Goal: Information Seeking & Learning: Learn about a topic

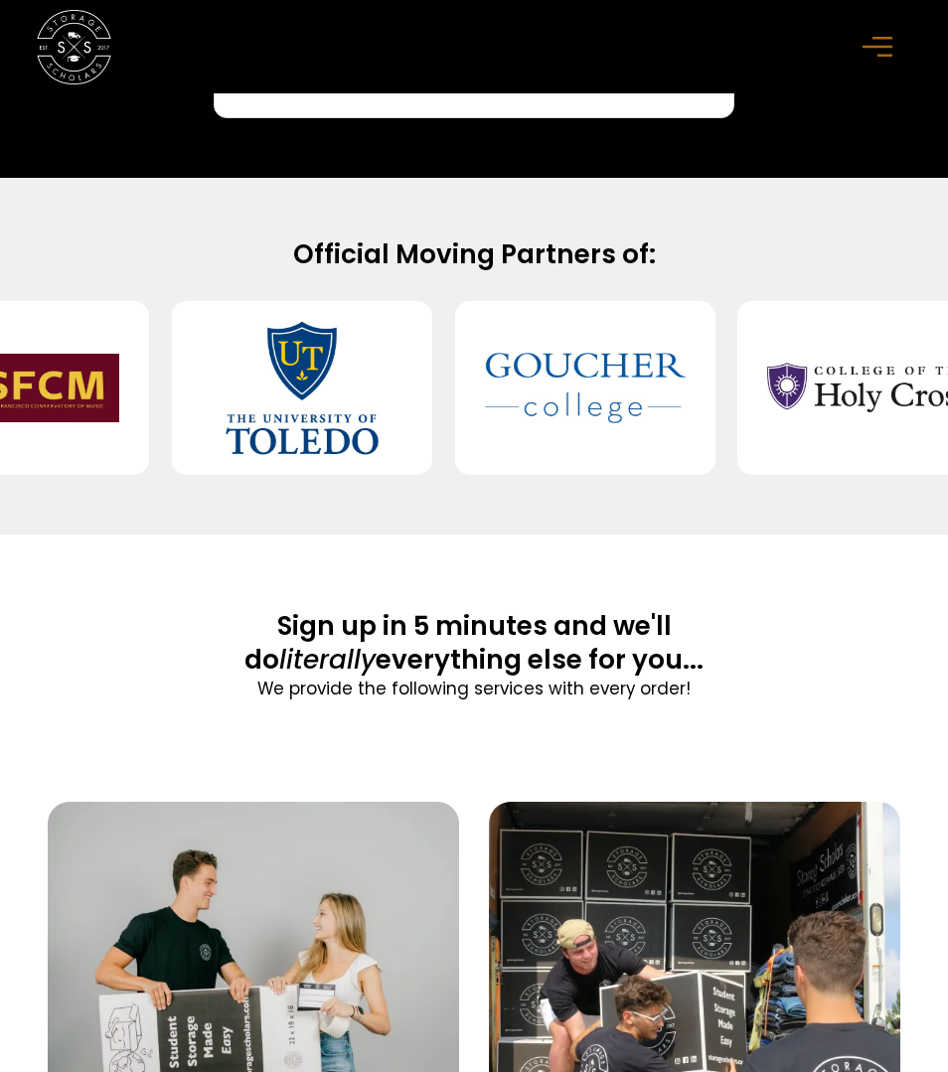
scroll to position [1953, 0]
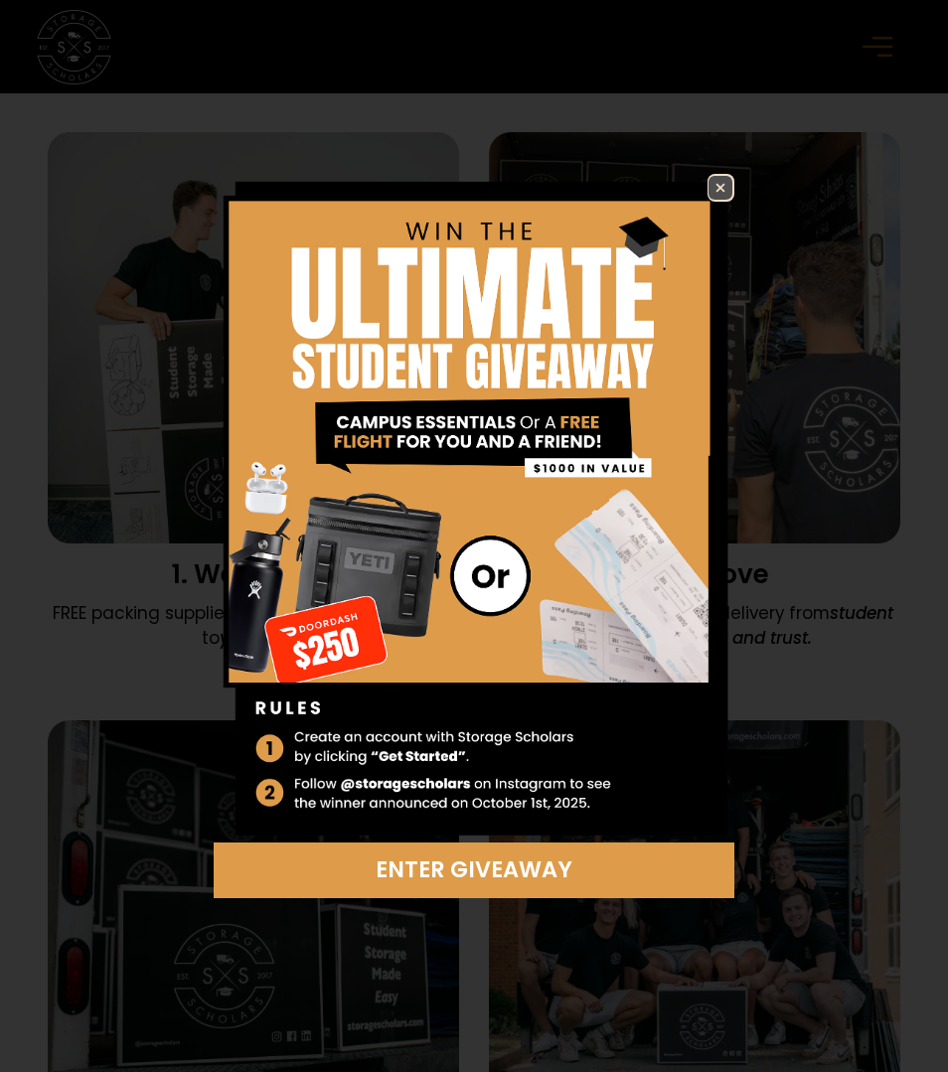
click at [711, 185] on img at bounding box center [721, 188] width 24 height 24
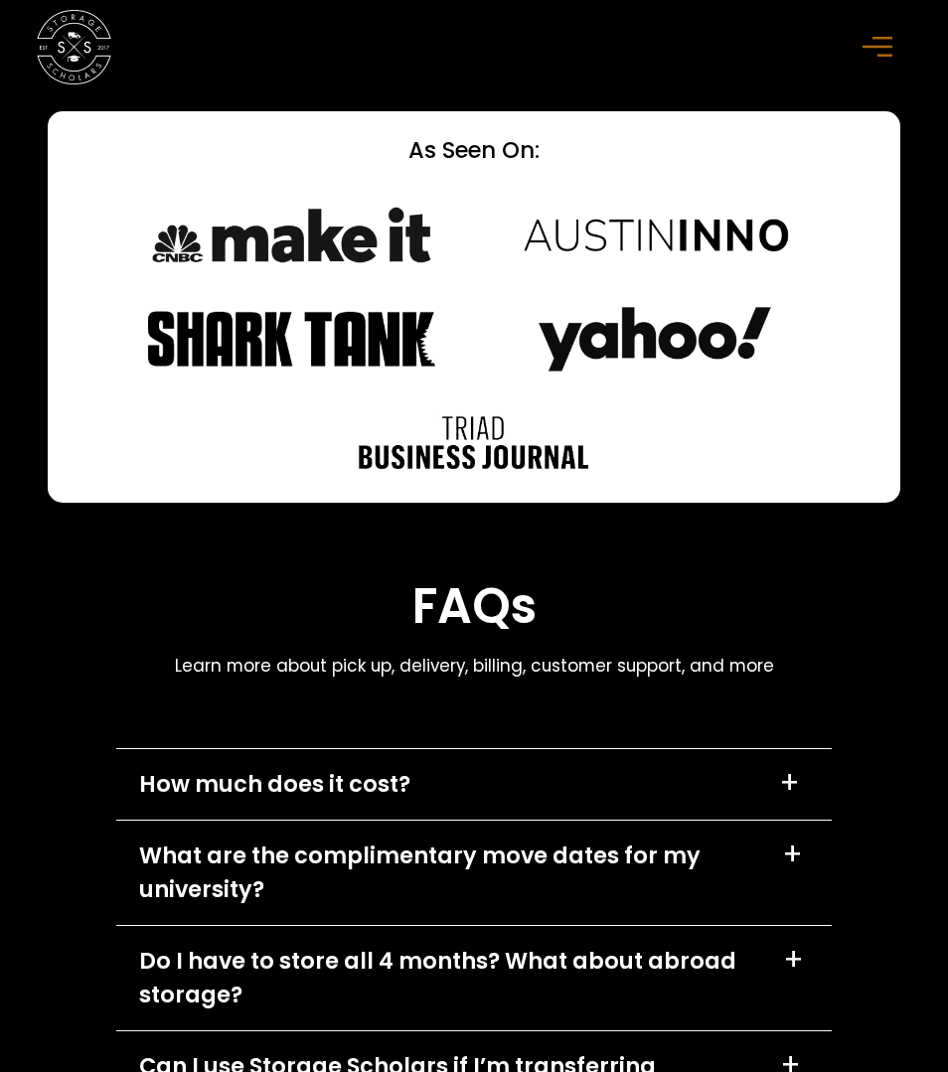
scroll to position [8310, 0]
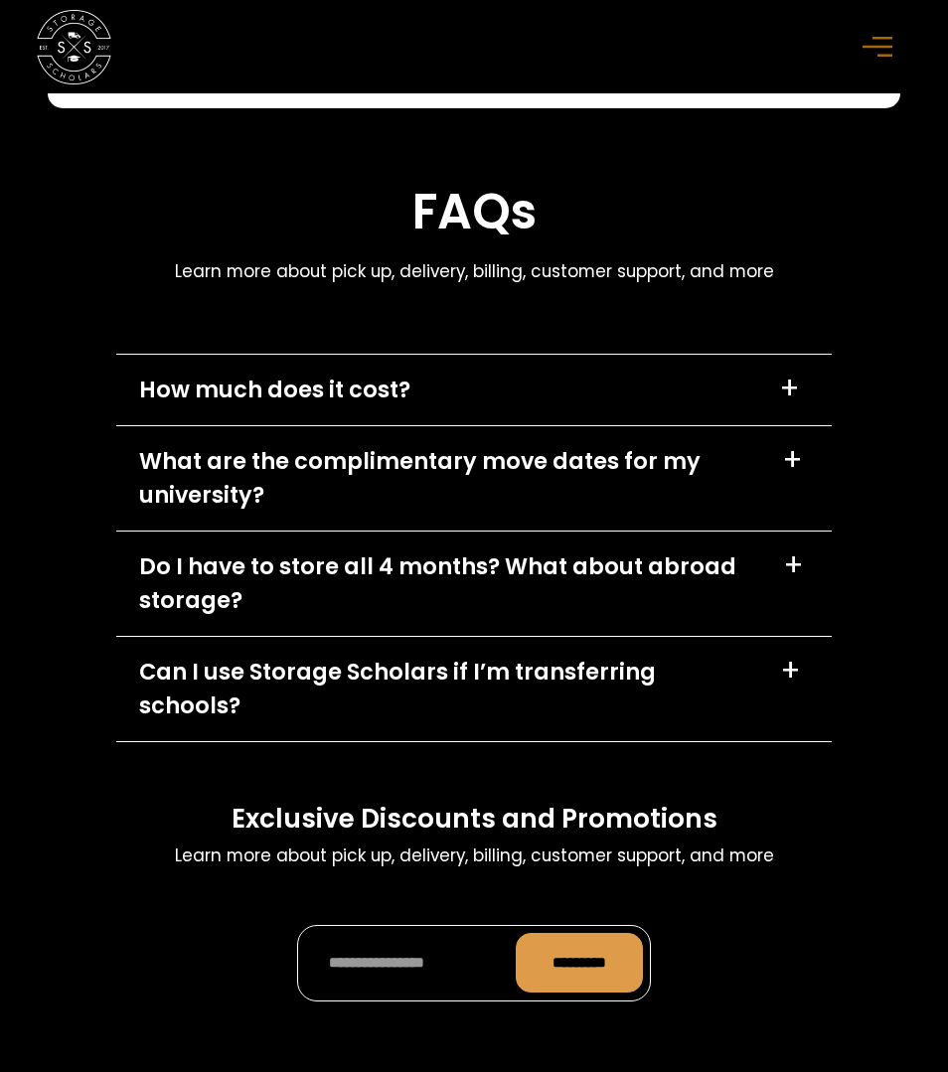
click at [795, 383] on div "+" at bounding box center [789, 389] width 21 height 30
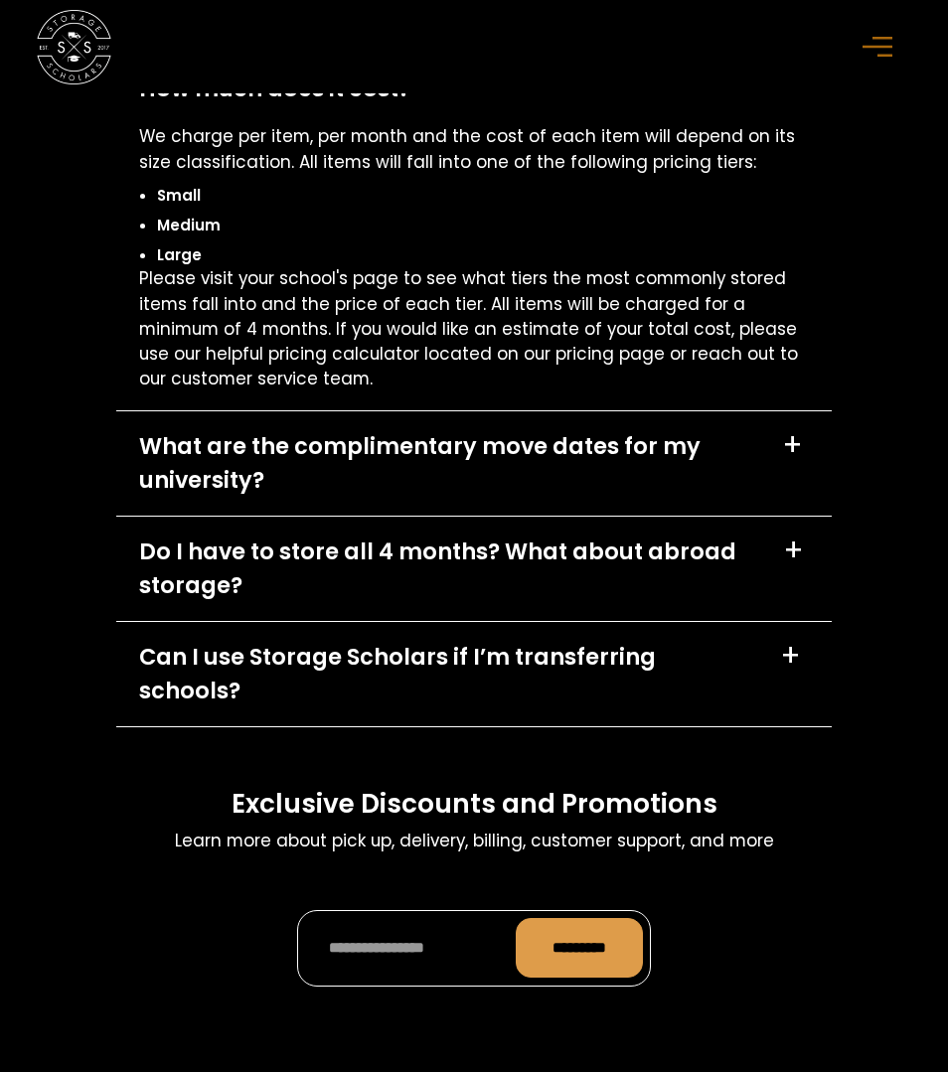
scroll to position [8653, 0]
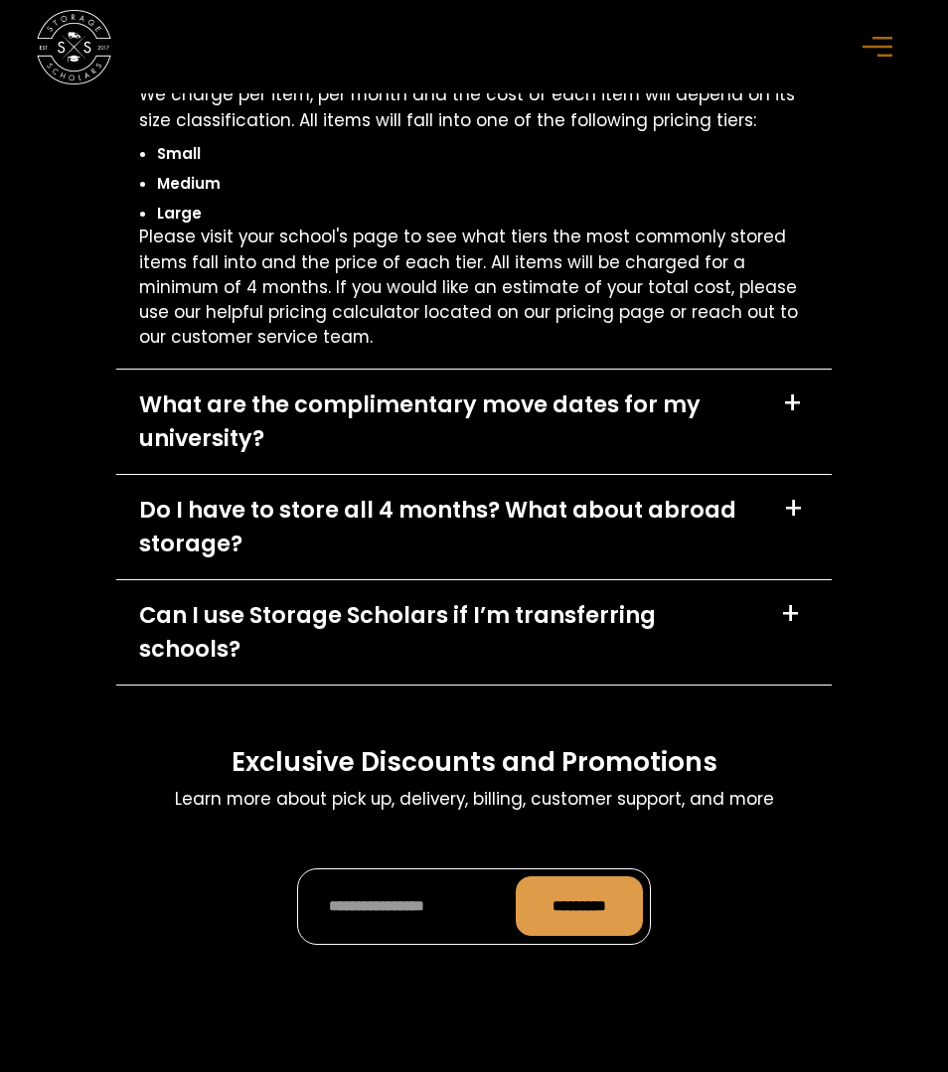
click at [596, 425] on div "What are the complimentary move dates for my university?" at bounding box center [449, 422] width 621 height 67
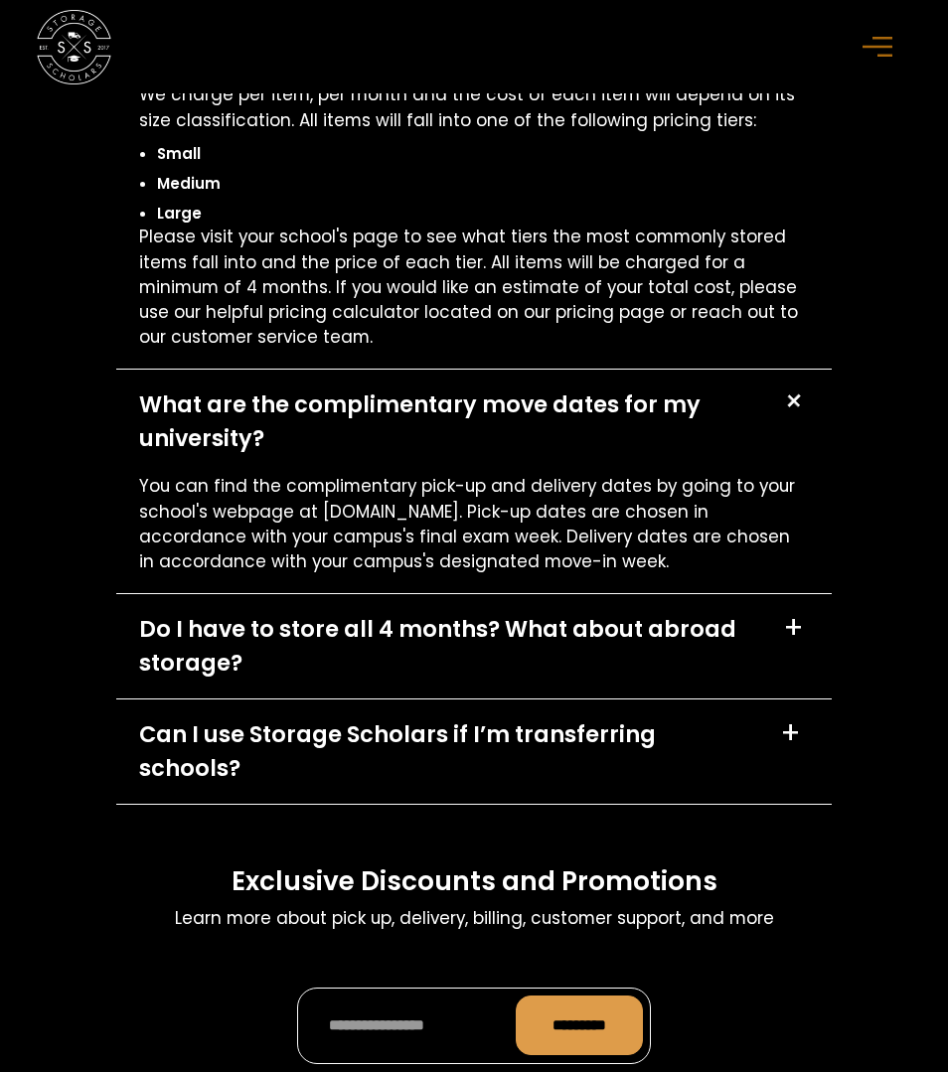
drag, startPoint x: 594, startPoint y: 459, endPoint x: 612, endPoint y: 587, distance: 129.4
click at [612, 587] on div "What are the complimentary move dates for my university? + You can find the com…" at bounding box center [473, 482] width 715 height 225
click at [612, 649] on div "Do I have to store all 4 months? What about abroad storage?" at bounding box center [450, 646] width 622 height 67
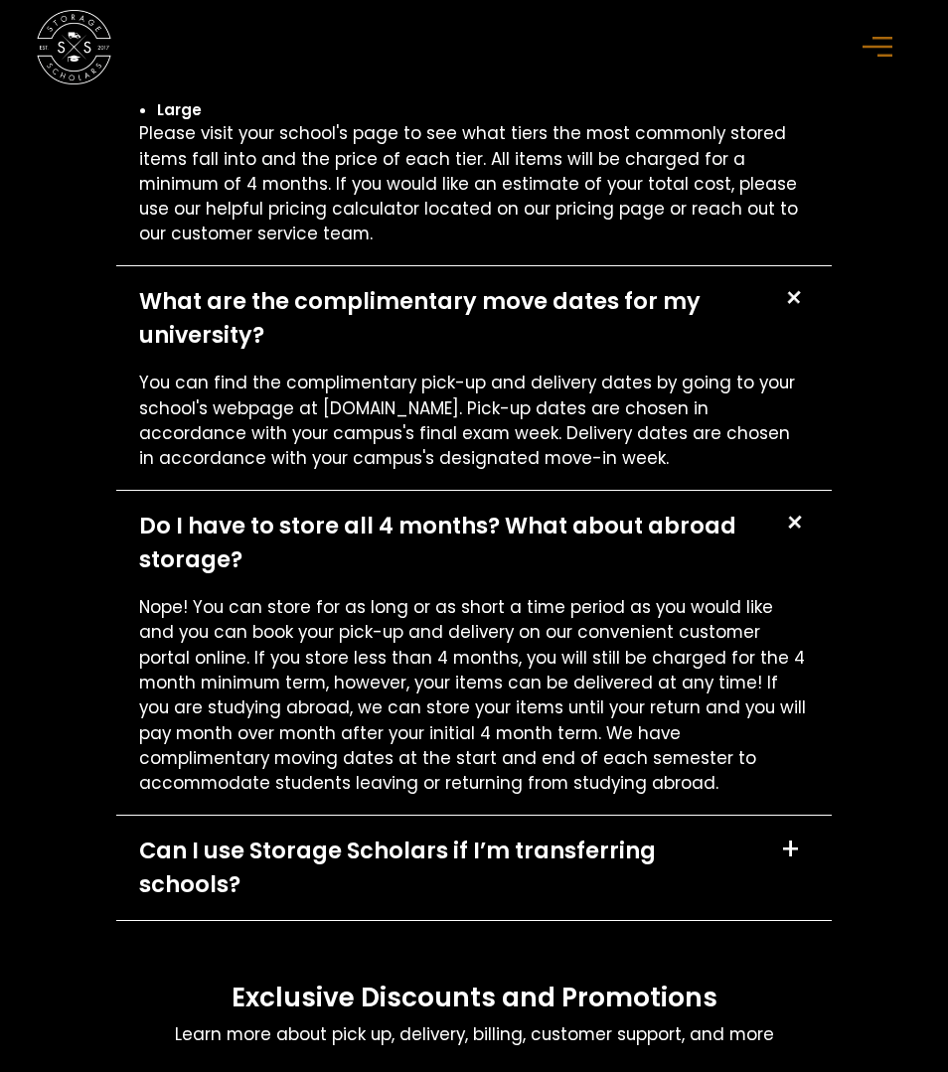
scroll to position [8936, 0]
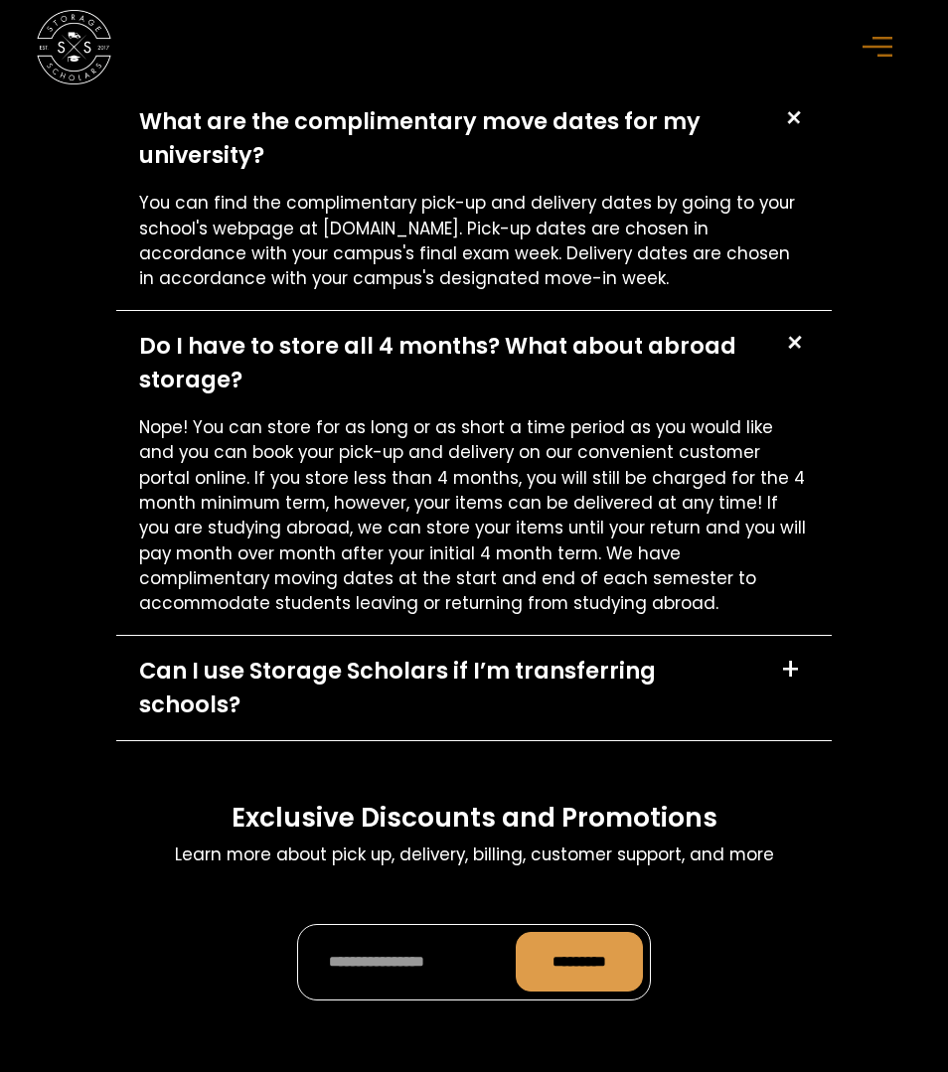
click at [612, 649] on div "Can I use Storage Scholars if I’m transferring schools? +" at bounding box center [473, 688] width 715 height 104
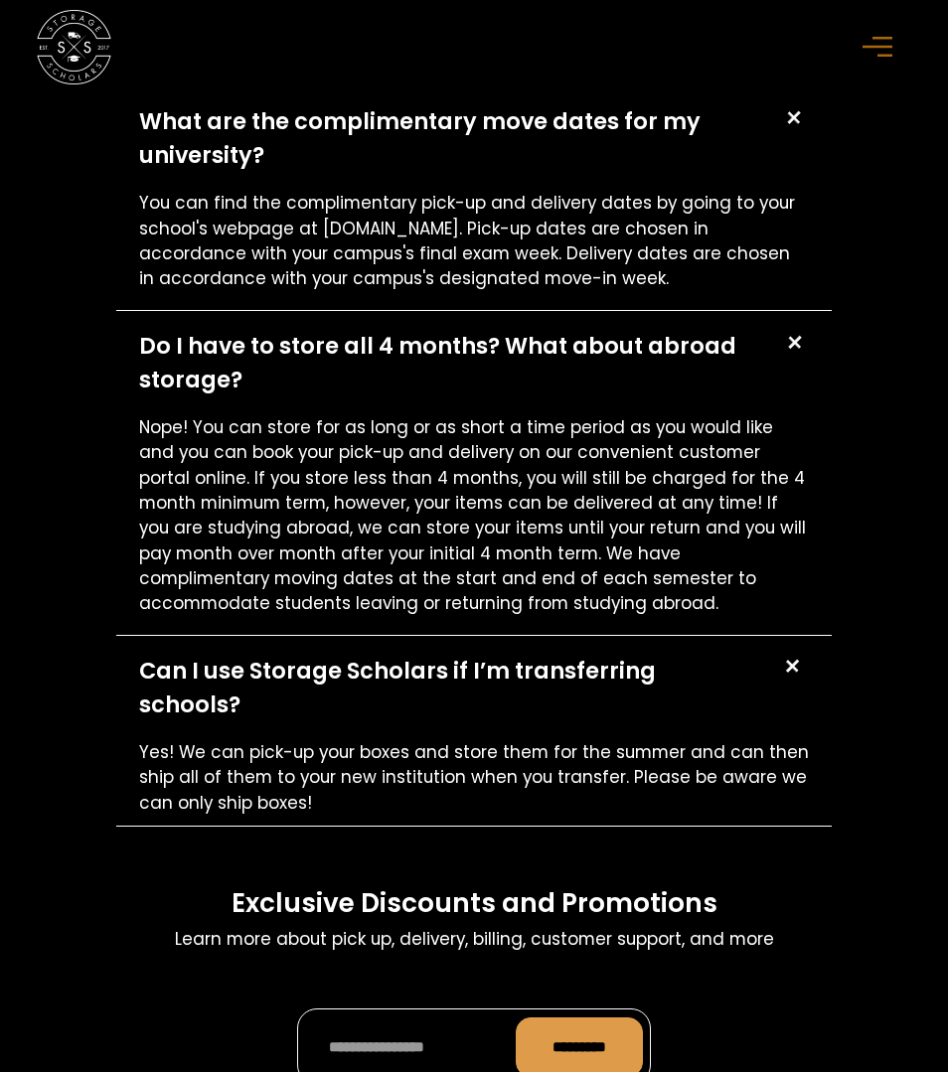
click at [619, 667] on div "Can I use Storage Scholars if I’m transferring schools?" at bounding box center [448, 688] width 618 height 67
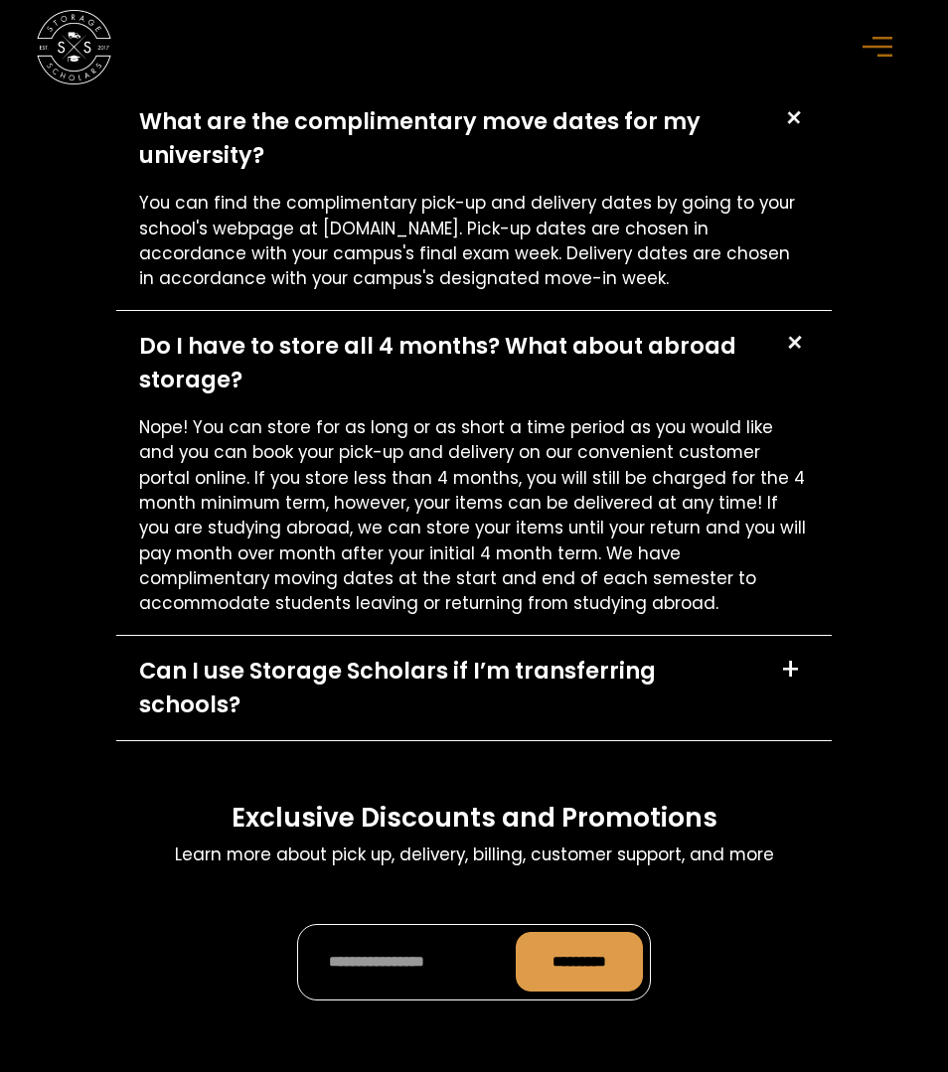
click at [620, 392] on div "Do I have to store all 4 months? What about abroad storage?" at bounding box center [450, 363] width 622 height 67
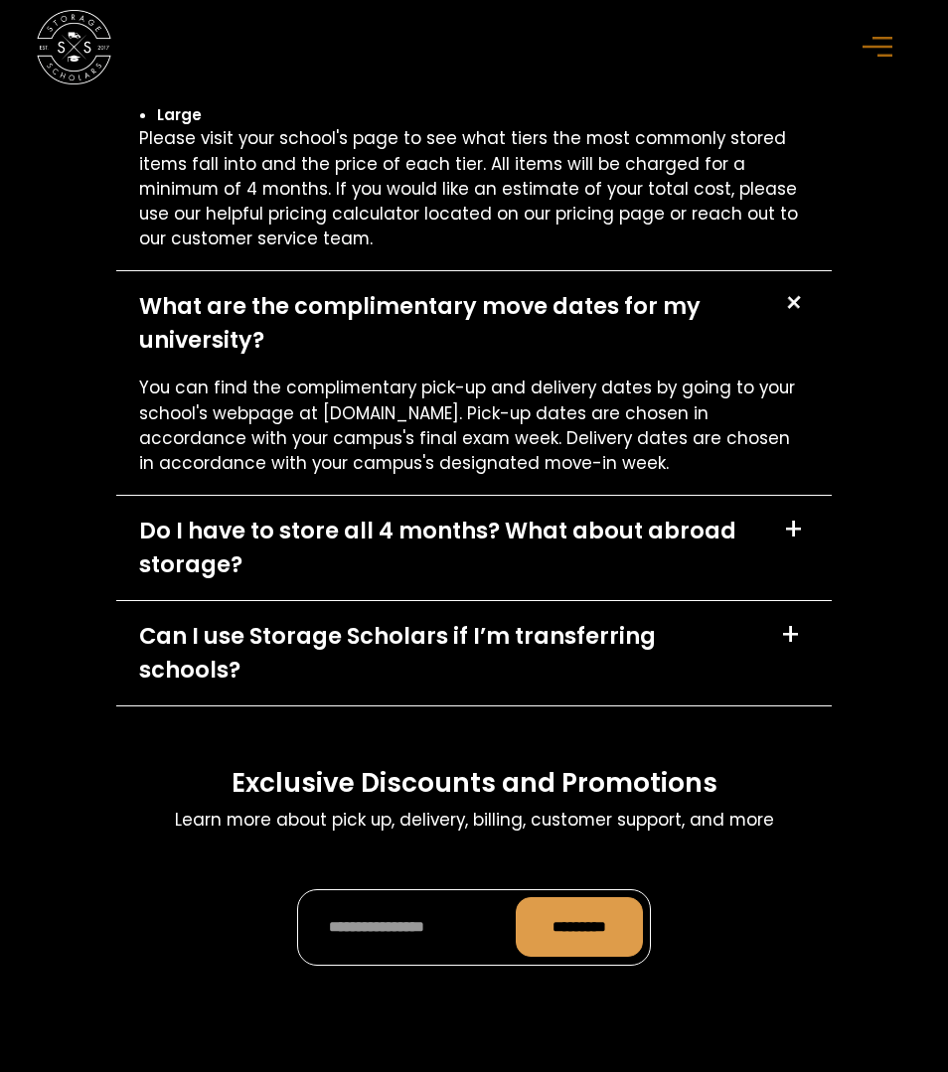
click at [624, 318] on div "What are the complimentary move dates for my university?" at bounding box center [449, 323] width 621 height 67
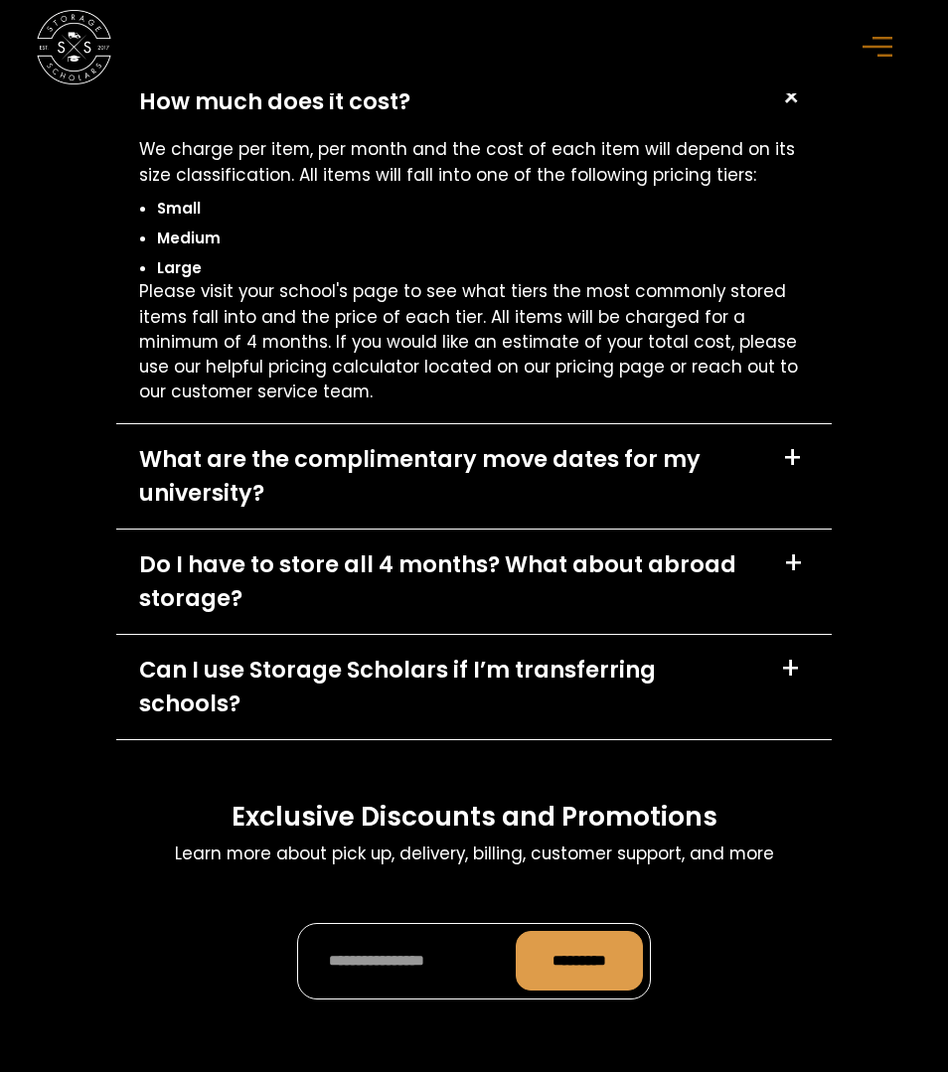
scroll to position [8560, 0]
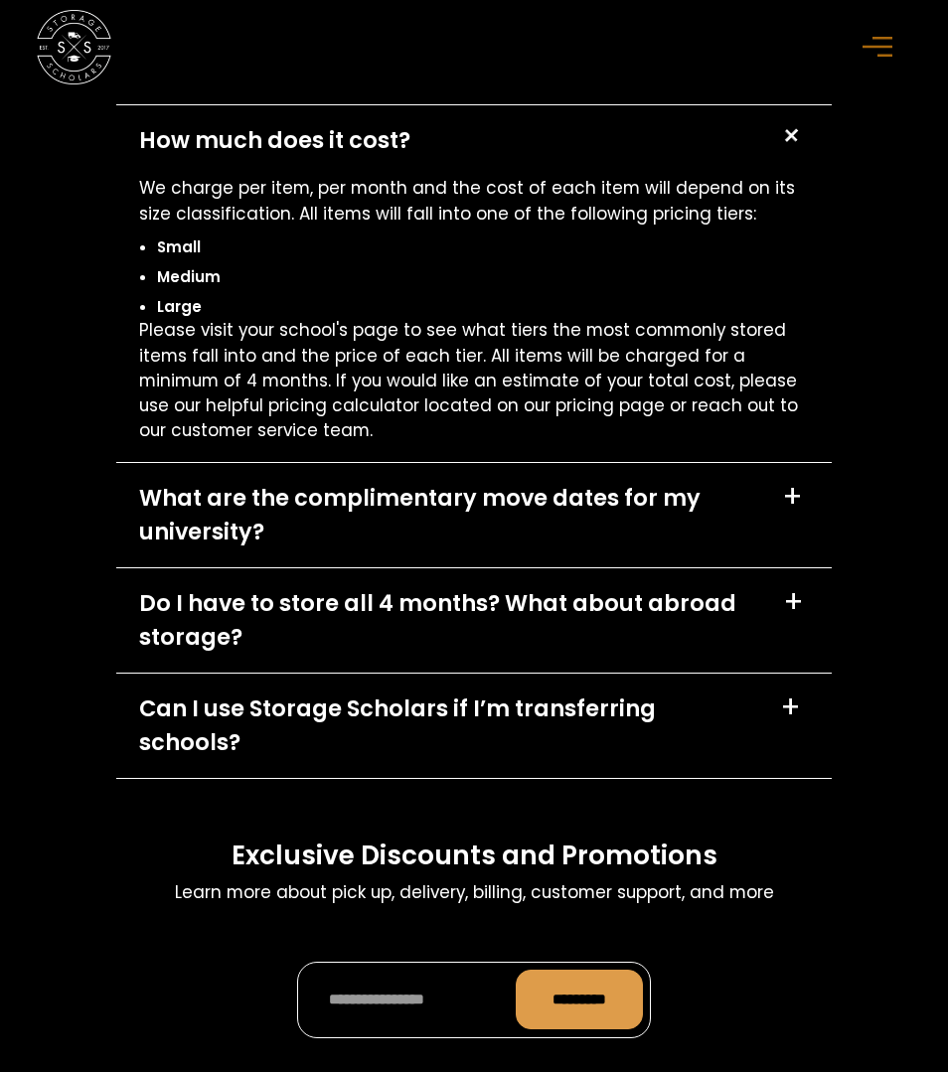
click at [590, 190] on p "We charge per item, per month and the cost of each item will depend on its size…" at bounding box center [474, 201] width 671 height 51
click at [578, 158] on div "How much does it cost? +" at bounding box center [473, 140] width 715 height 71
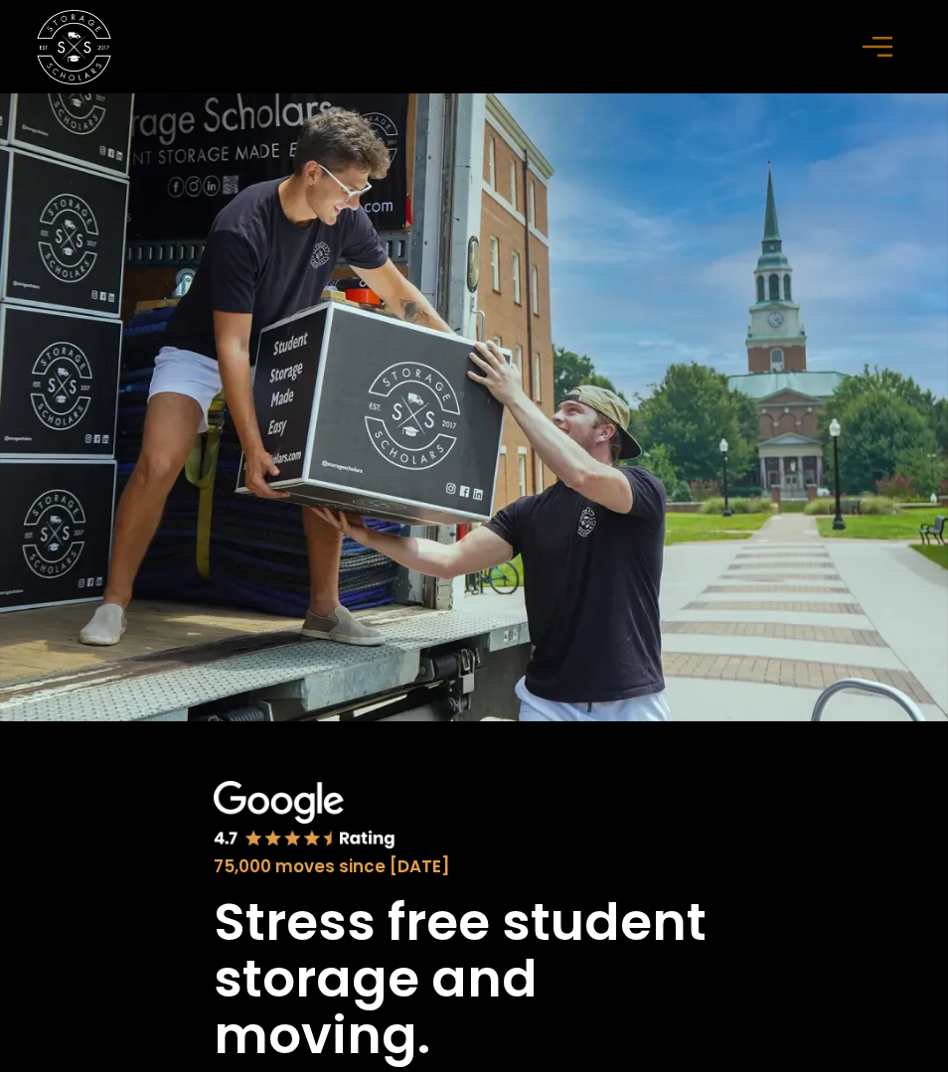
scroll to position [0, 0]
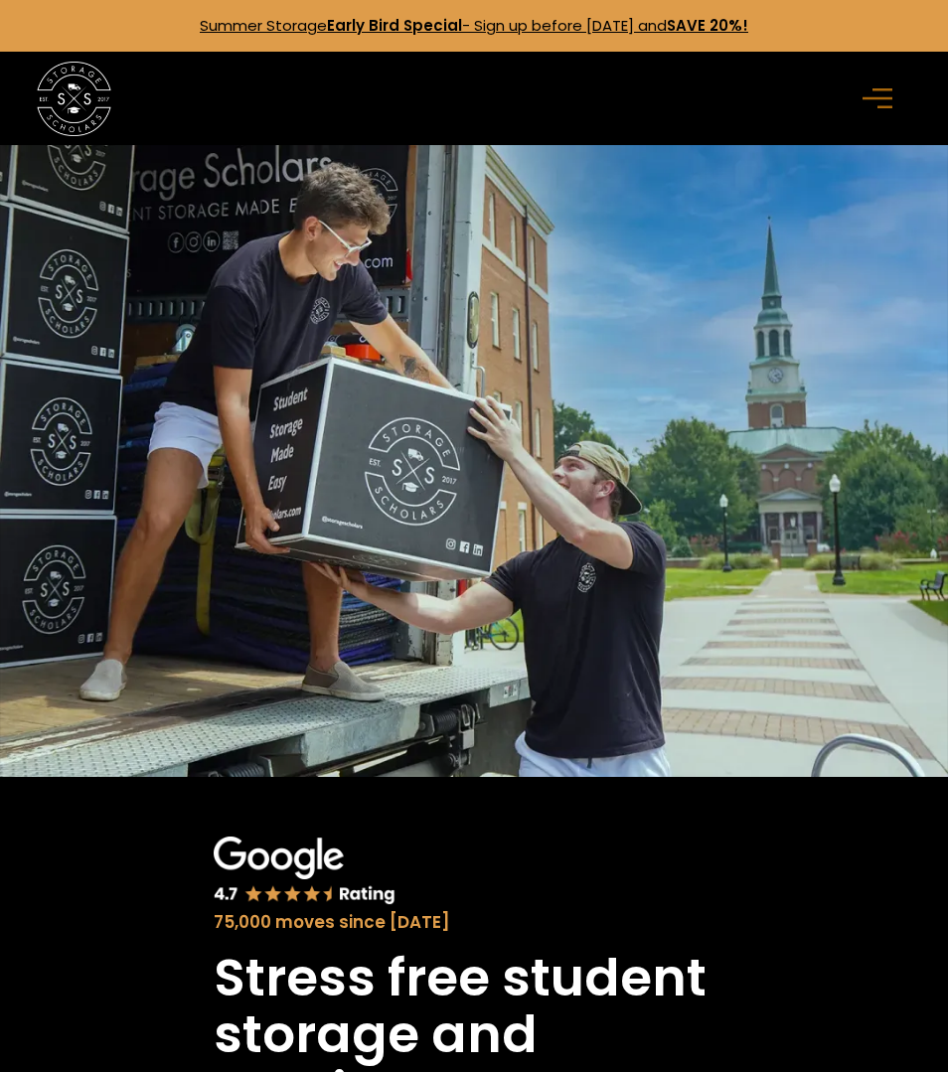
click at [885, 99] on icon "menu" at bounding box center [878, 98] width 30 height 22
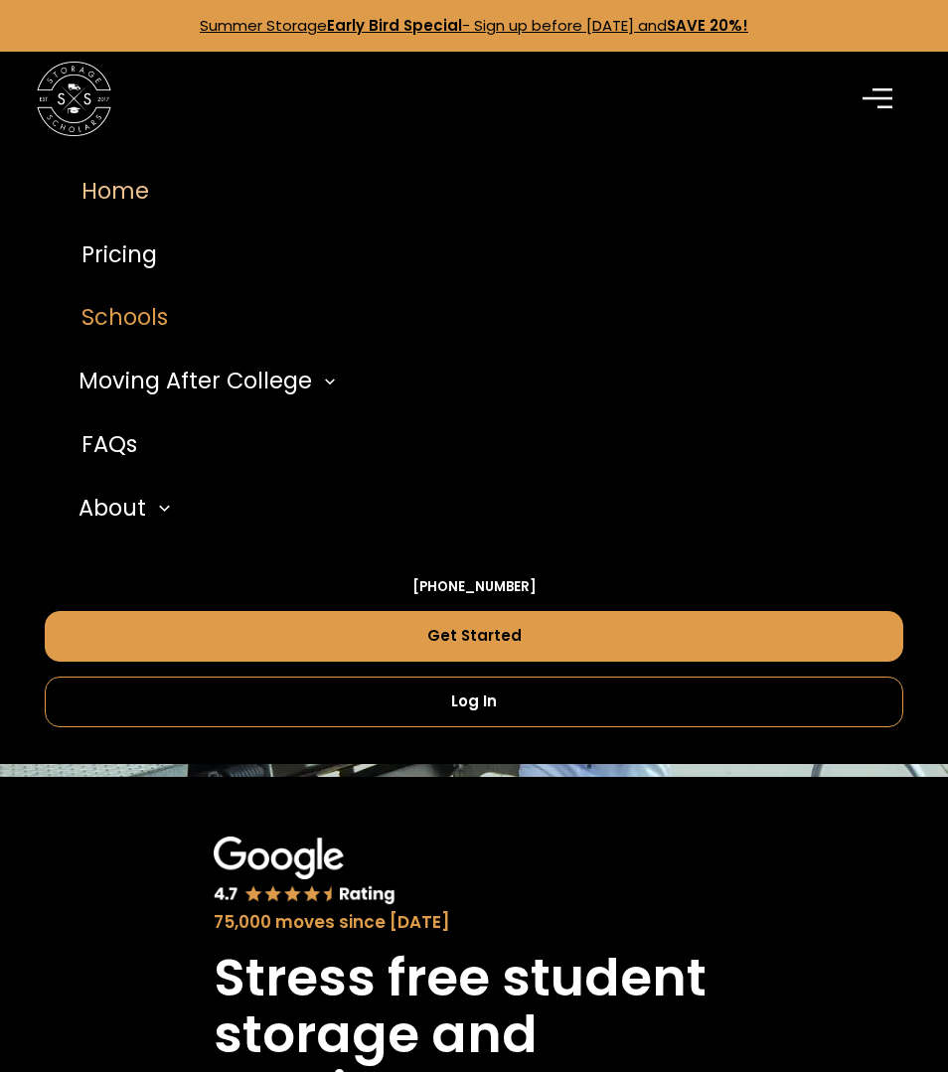
click at [121, 314] on link "Schools" at bounding box center [474, 318] width 859 height 64
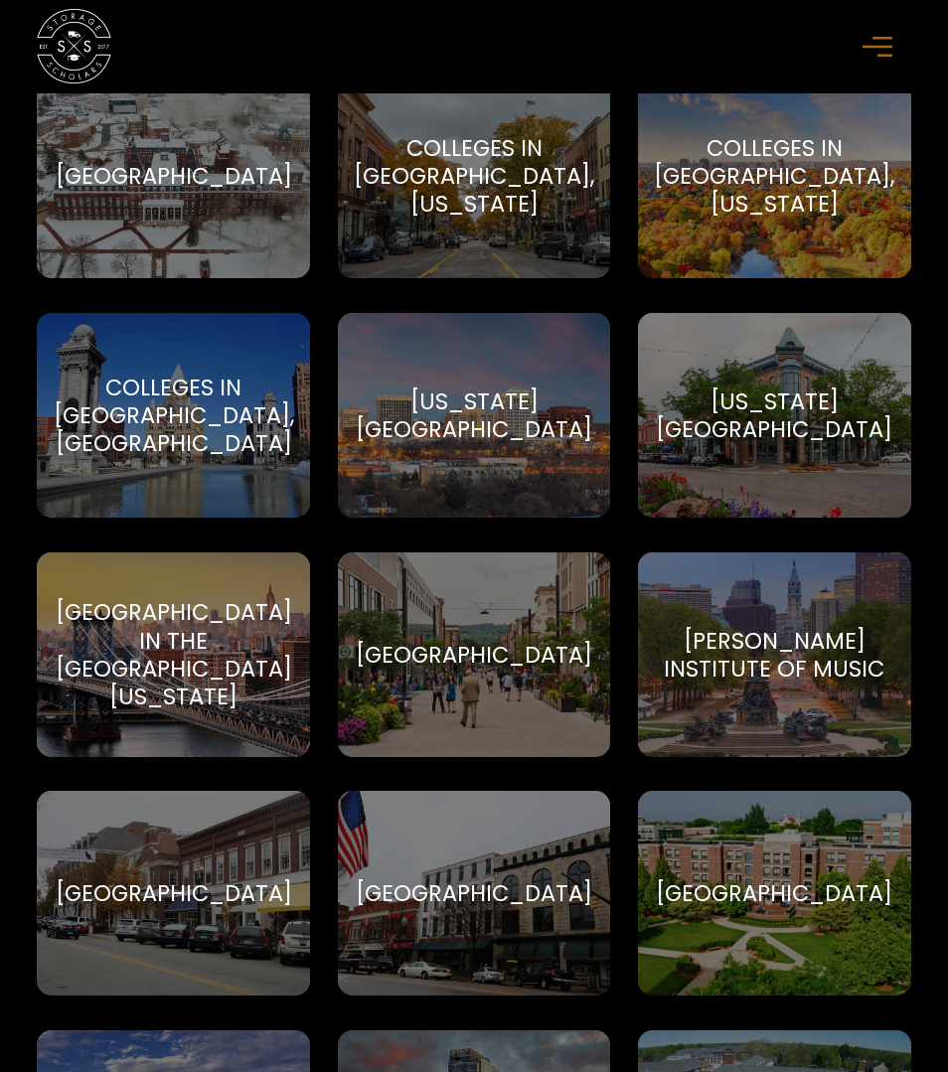
scroll to position [2985, 0]
